Goal: Task Accomplishment & Management: Manage account settings

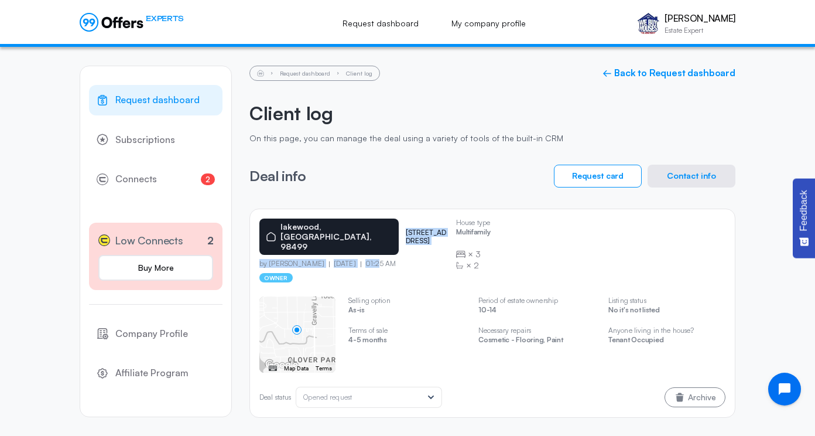
drag, startPoint x: 379, startPoint y: 222, endPoint x: 393, endPoint y: 238, distance: 21.5
click at [393, 238] on div "[GEOGRAPHIC_DATA] [STREET_ADDRESS] sw by [PERSON_NAME] [DATE] 01:25 AM owner" at bounding box center [352, 250] width 187 height 64
drag, startPoint x: 393, startPoint y: 238, endPoint x: 400, endPoint y: 239, distance: 7.1
click at [400, 239] on div "[GEOGRAPHIC_DATA] [STREET_ADDRESS] sw by [PERSON_NAME] [DATE] 01:25 AM owner" at bounding box center [352, 250] width 187 height 64
drag, startPoint x: 379, startPoint y: 218, endPoint x: 400, endPoint y: 227, distance: 22.8
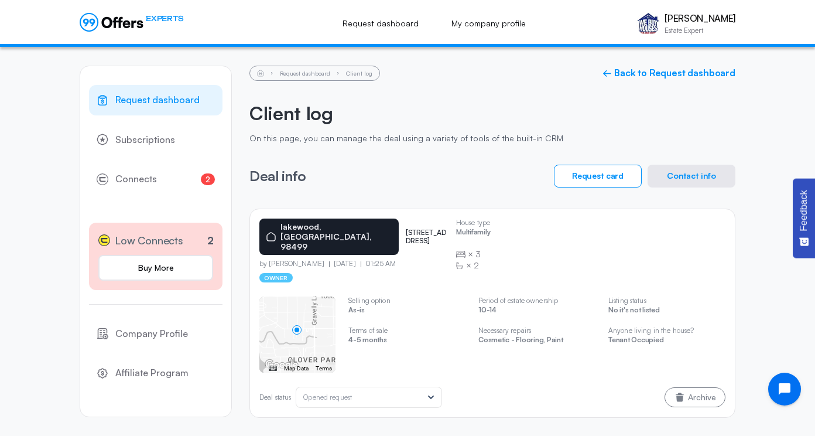
click at [406, 228] on p "[STREET_ADDRESS]" at bounding box center [426, 236] width 41 height 17
drag, startPoint x: 400, startPoint y: 227, endPoint x: 389, endPoint y: 221, distance: 12.8
copy p "[STREET_ADDRESS]"
click at [163, 181] on link "2 Connects 2" at bounding box center [155, 179] width 133 height 30
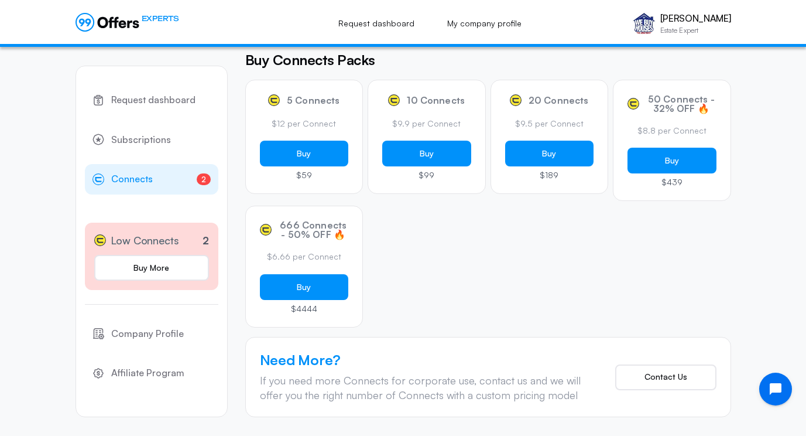
scroll to position [171, 0]
click at [149, 108] on link "Request dashboard" at bounding box center [151, 100] width 133 height 30
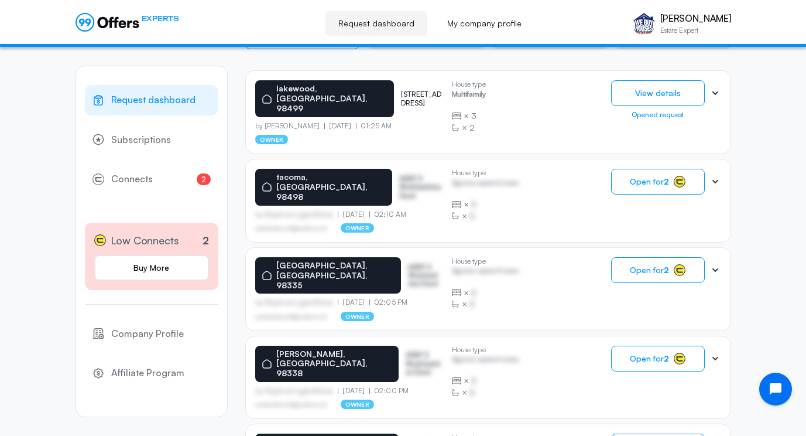
scroll to position [275, 0]
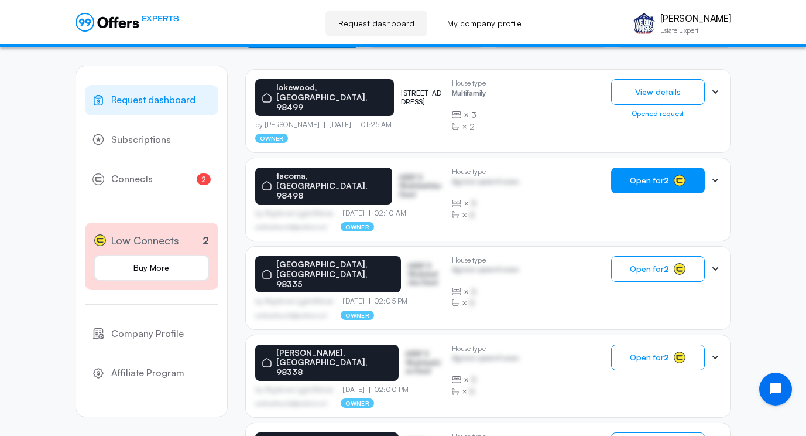
click at [670, 170] on button "Open for 2" at bounding box center [658, 180] width 94 height 26
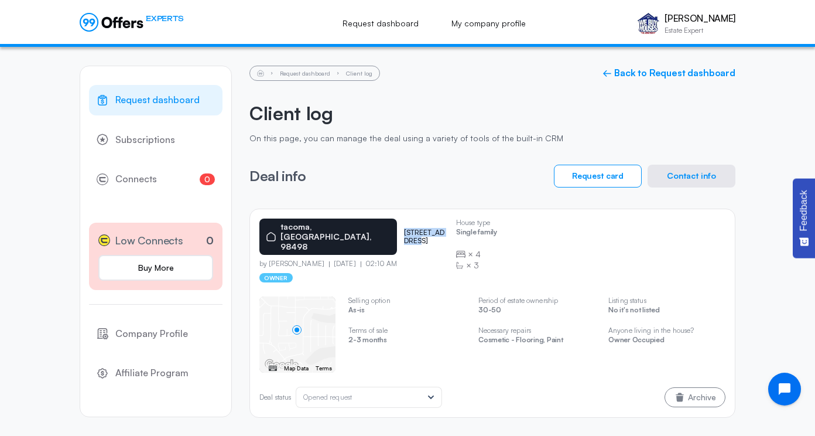
drag, startPoint x: 370, startPoint y: 223, endPoint x: 416, endPoint y: 227, distance: 46.4
click at [416, 227] on div "tacoma, [GEOGRAPHIC_DATA], 98498 [STREET_ADDRESS]" at bounding box center [352, 236] width 187 height 36
drag, startPoint x: 416, startPoint y: 227, endPoint x: 424, endPoint y: 229, distance: 7.8
click at [424, 229] on p "[STREET_ADDRESS]" at bounding box center [425, 236] width 43 height 17
drag, startPoint x: 424, startPoint y: 229, endPoint x: 375, endPoint y: 225, distance: 48.7
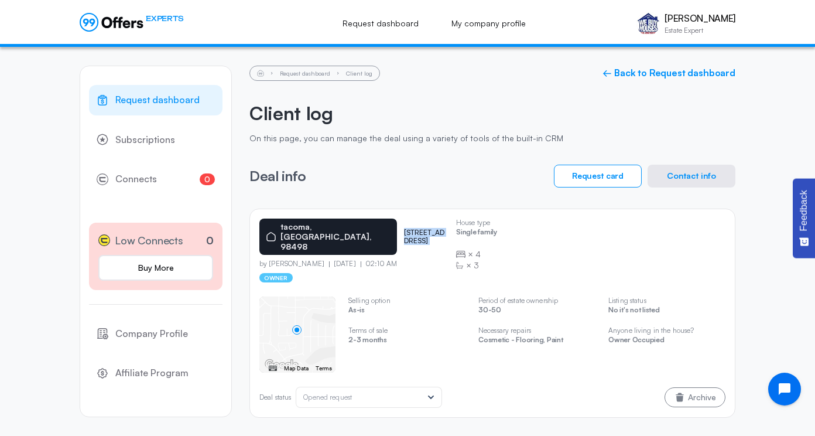
click at [404, 228] on p "[STREET_ADDRESS]" at bounding box center [425, 236] width 43 height 17
copy p "[STREET_ADDRESS]"
